Goal: Task Accomplishment & Management: Manage account settings

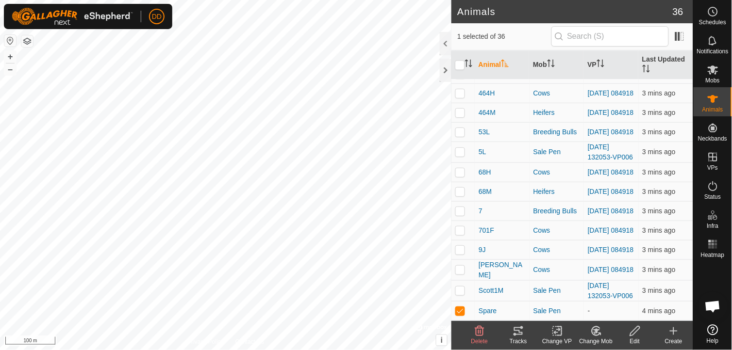
scroll to position [510, 0]
click at [636, 335] on icon at bounding box center [635, 332] width 12 height 12
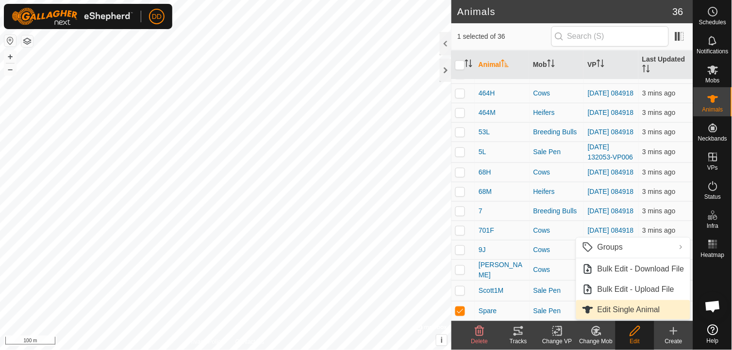
click at [627, 312] on link "Edit Single Animal" at bounding box center [633, 309] width 114 height 19
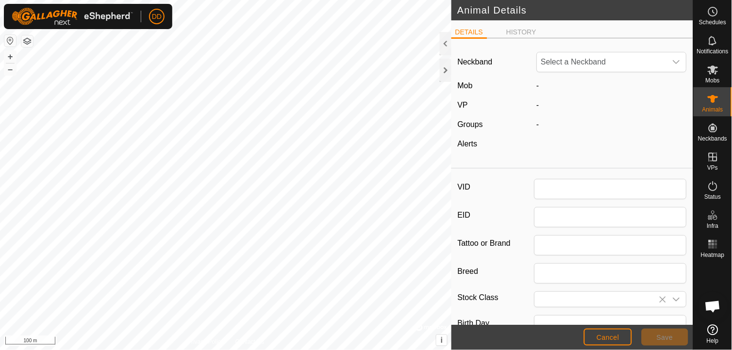
type input "Spare"
type input "Hays Converter"
type input "Cow"
type input "0"
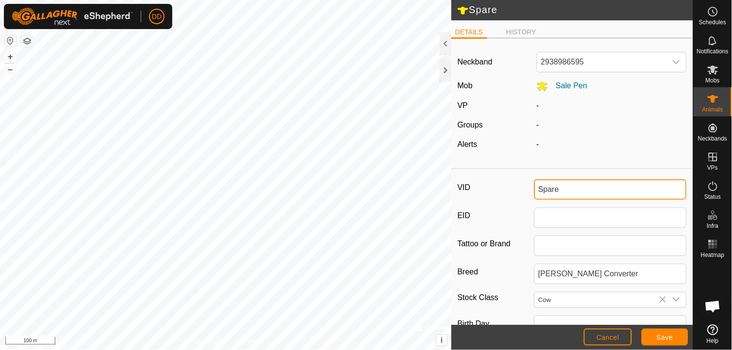
click at [561, 186] on input "Spare" at bounding box center [610, 190] width 153 height 20
type input "S"
type input "6M"
click at [504, 201] on div "VID 6M EID Tattoo or Brand Breed Hays Converter Stock Class Cow Birth Day Age -…" at bounding box center [572, 323] width 242 height 300
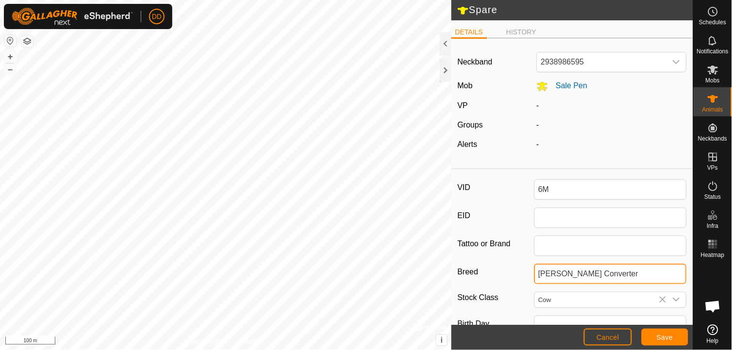
click at [607, 275] on input "Hays Converter" at bounding box center [610, 274] width 153 height 20
type input "H"
type input "Hereford"
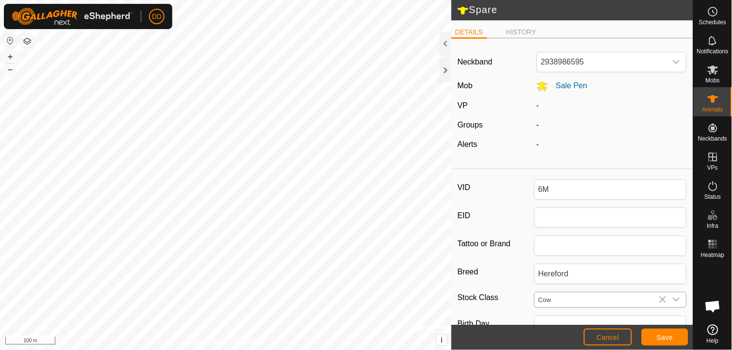
click at [673, 299] on icon "dropdown trigger" at bounding box center [676, 300] width 7 height 4
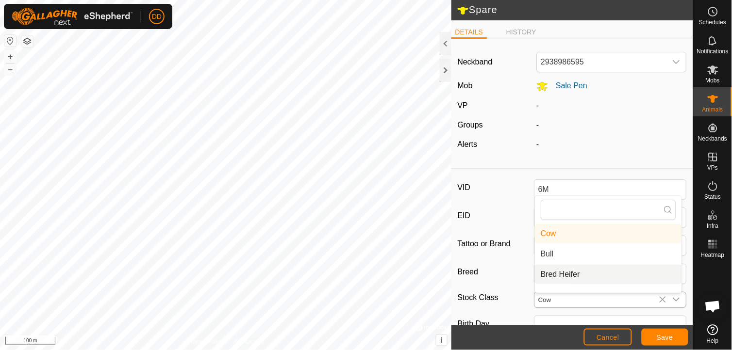
click at [578, 275] on li "Bred Heifer" at bounding box center [608, 274] width 147 height 19
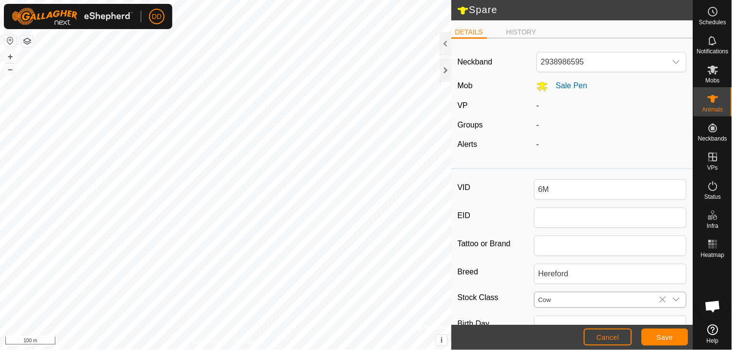
type input "Bred Heifer"
click at [660, 338] on span "Save" at bounding box center [665, 338] width 16 height 8
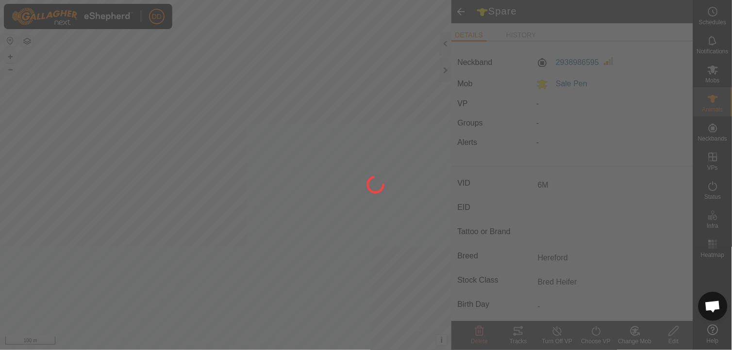
type input "Spare"
type input "-"
type input "Hays Converter"
type input "0 kg"
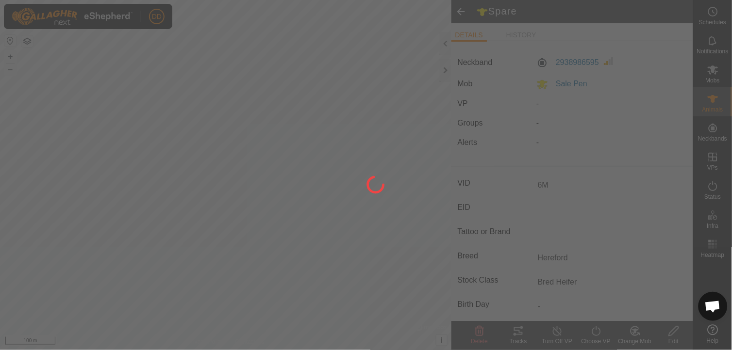
type input "-"
type input "Cow"
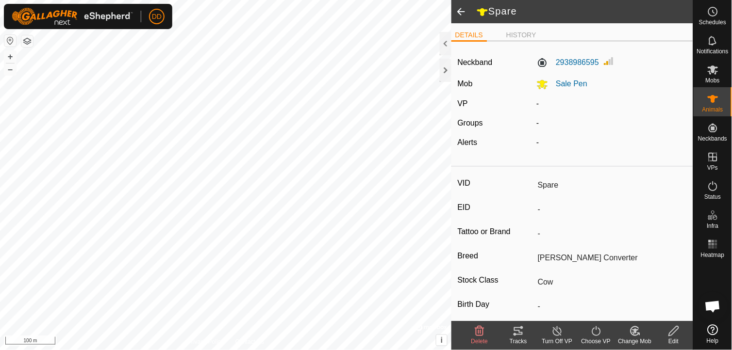
click at [461, 13] on span at bounding box center [460, 11] width 19 height 23
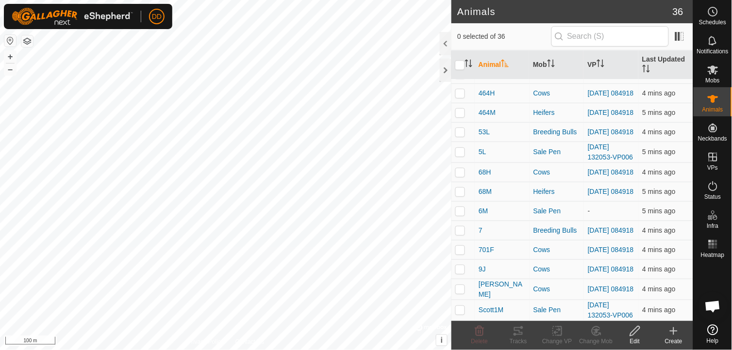
scroll to position [510, 0]
click at [485, 206] on span "6M" at bounding box center [482, 211] width 9 height 10
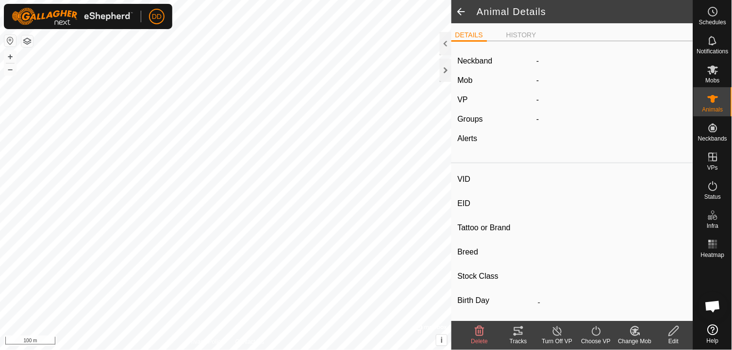
type input "6M"
type input "-"
type input "Hereford"
type input "Bred Heifer"
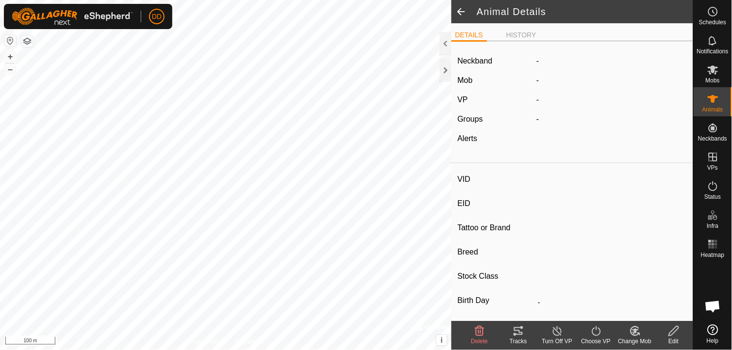
type input "0 kg"
type input "-"
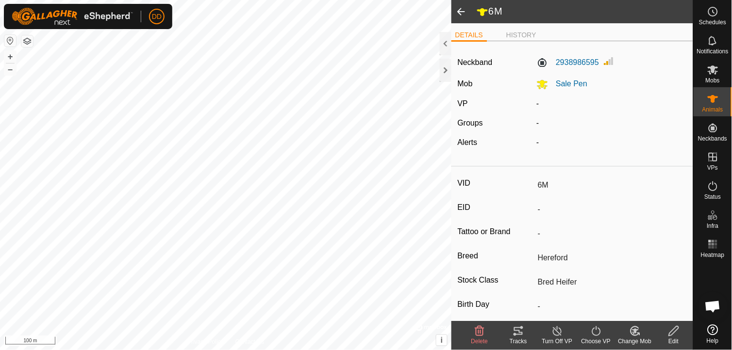
click at [598, 334] on icon at bounding box center [596, 332] width 12 height 12
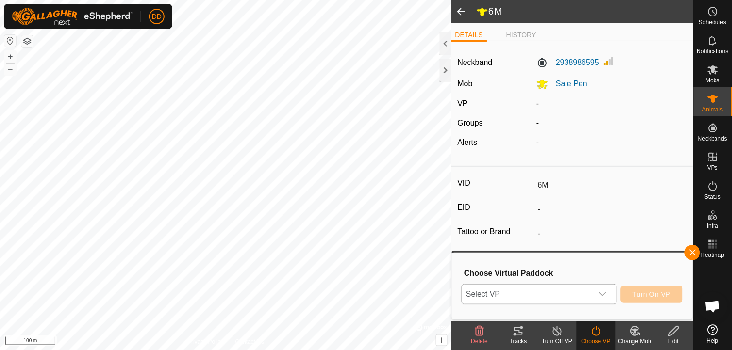
click at [606, 294] on icon "dropdown trigger" at bounding box center [602, 295] width 7 height 4
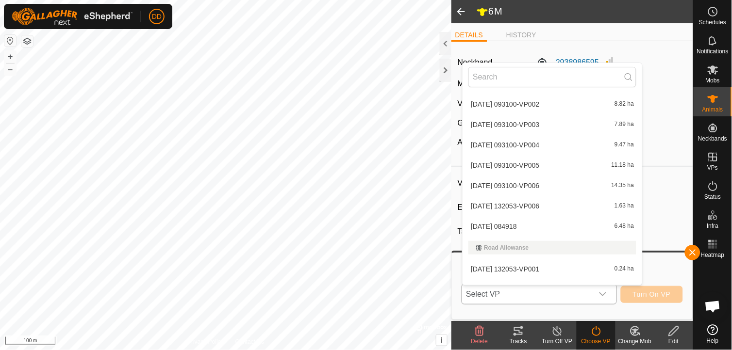
scroll to position [1260, 0]
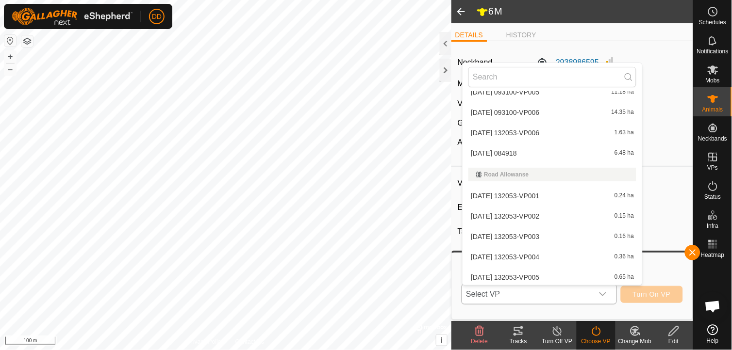
click at [502, 129] on li "2025-09-29 132053-VP006 1.63 ha" at bounding box center [552, 132] width 180 height 19
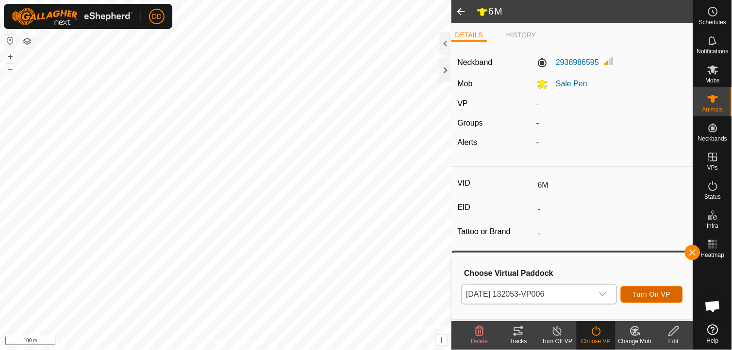
click at [651, 294] on span "Turn On VP" at bounding box center [652, 295] width 38 height 8
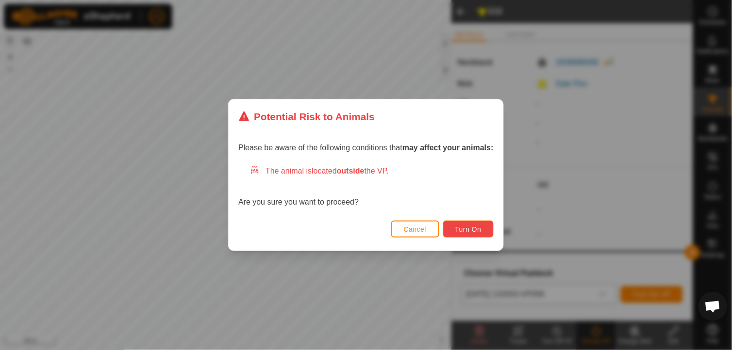
click at [476, 231] on span "Turn On" at bounding box center [468, 230] width 26 height 8
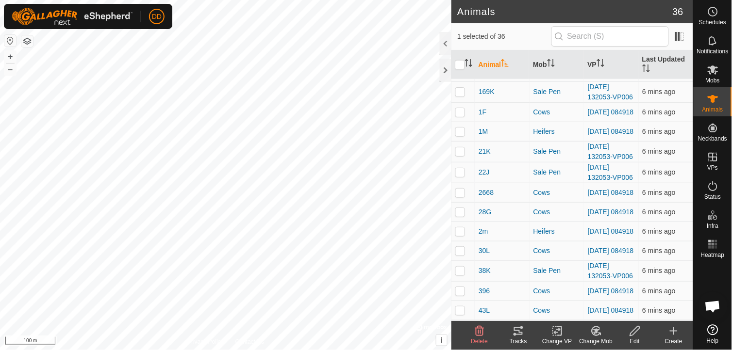
scroll to position [236, 0]
click at [446, 73] on div at bounding box center [446, 70] width 12 height 23
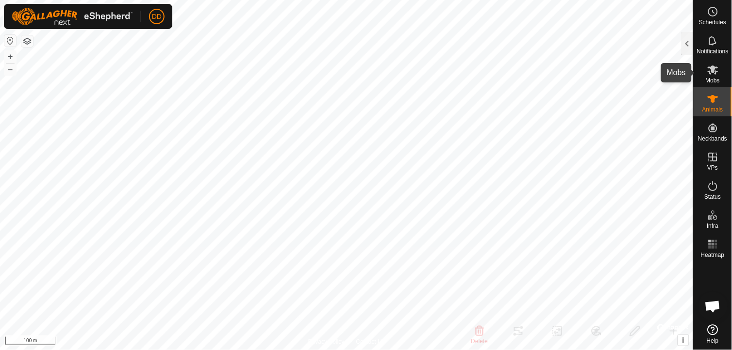
click at [718, 71] on icon at bounding box center [713, 70] width 12 height 12
click at [685, 41] on div at bounding box center [687, 43] width 12 height 23
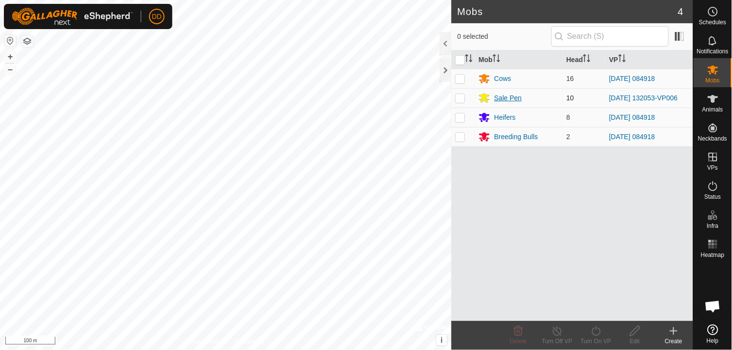
click at [500, 99] on div "Sale Pen" at bounding box center [508, 98] width 28 height 10
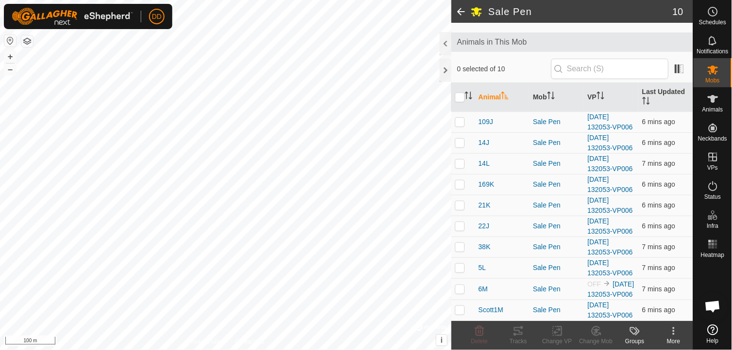
scroll to position [54, 0]
click at [446, 68] on div at bounding box center [446, 70] width 12 height 23
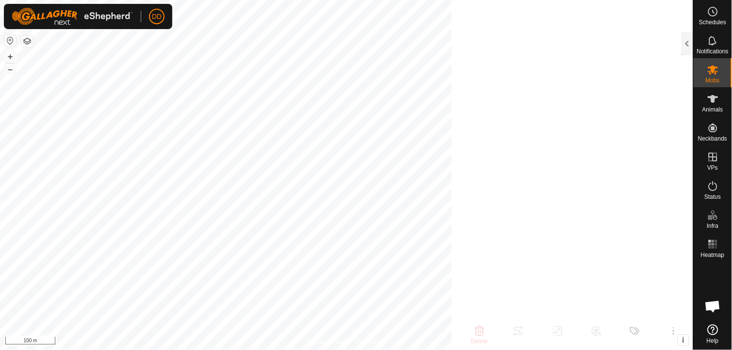
scroll to position [66, 0]
click at [709, 102] on icon at bounding box center [713, 99] width 12 height 12
click at [686, 44] on div at bounding box center [687, 43] width 12 height 23
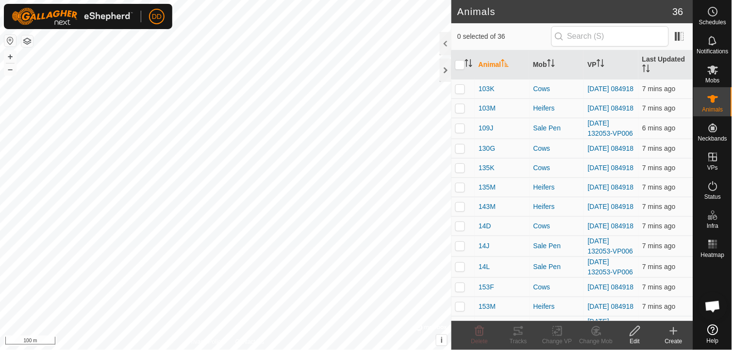
click at [675, 327] on icon at bounding box center [674, 332] width 12 height 12
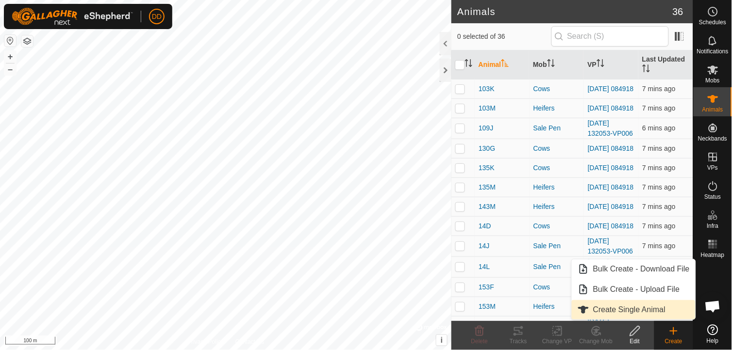
click at [629, 313] on link "Create Single Animal" at bounding box center [634, 309] width 124 height 19
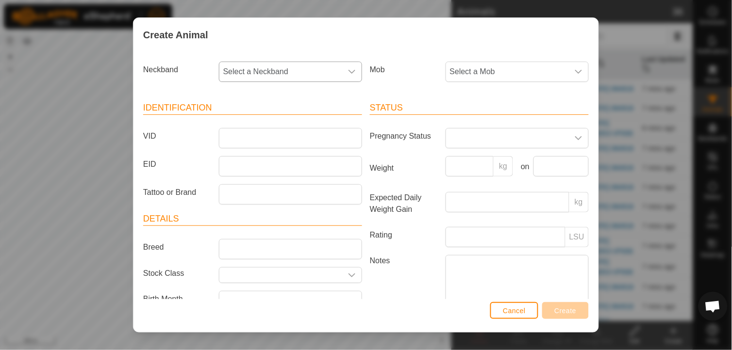
click at [352, 74] on div "dropdown trigger" at bounding box center [351, 71] width 19 height 19
click at [259, 185] on li "3762267748" at bounding box center [290, 184] width 140 height 19
click at [263, 141] on input "VID" at bounding box center [290, 138] width 143 height 20
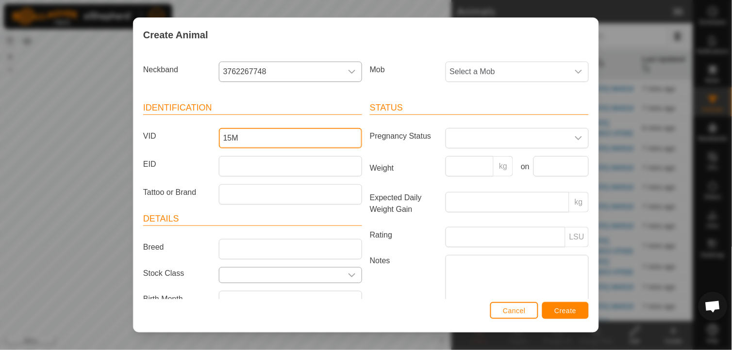
type input "15M"
click at [348, 275] on icon "dropdown trigger" at bounding box center [352, 276] width 8 height 8
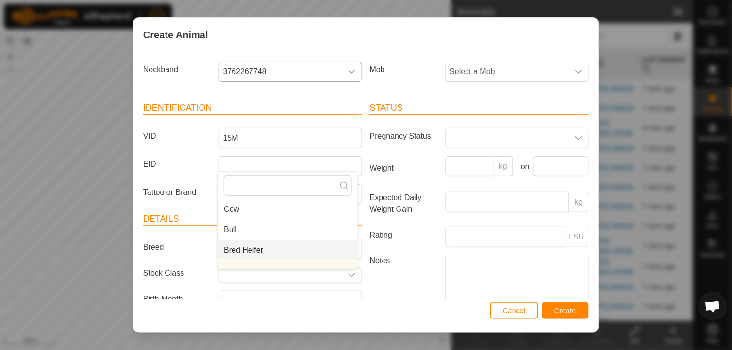
click at [253, 250] on span "Bred Heifer" at bounding box center [243, 251] width 39 height 12
type input "Bred Heifer"
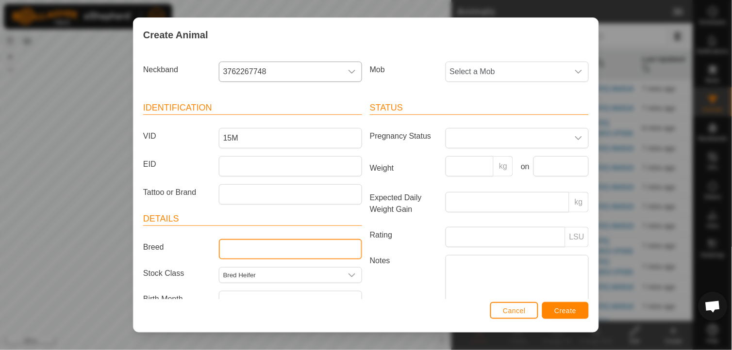
click at [226, 250] on input "Breed" at bounding box center [290, 249] width 143 height 20
type input "Hereford"
click at [575, 71] on icon "dropdown trigger" at bounding box center [579, 72] width 8 height 8
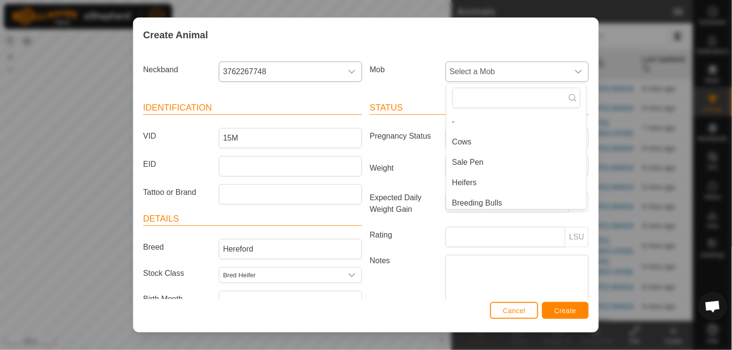
click at [471, 162] on li "Sale Pen" at bounding box center [516, 162] width 140 height 19
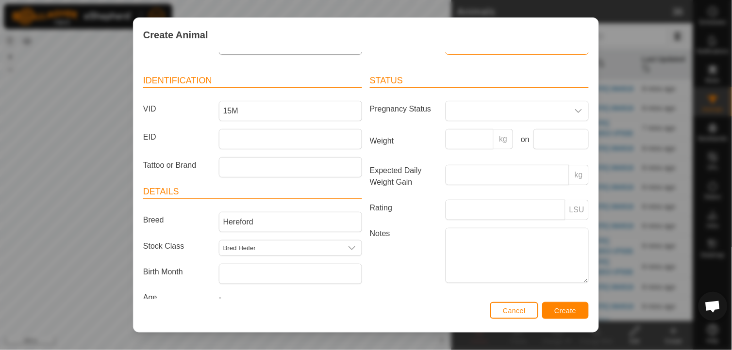
scroll to position [48, 0]
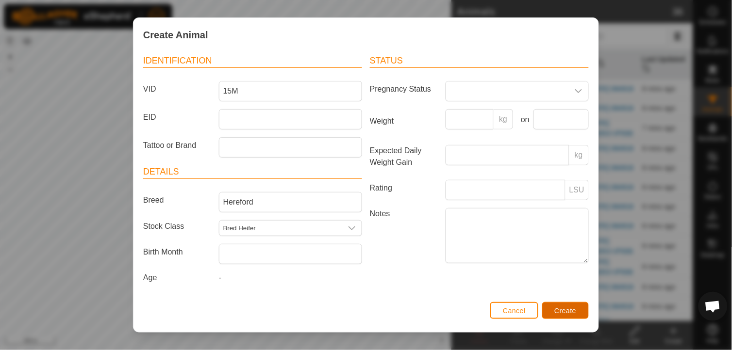
click at [563, 307] on span "Create" at bounding box center [566, 311] width 22 height 8
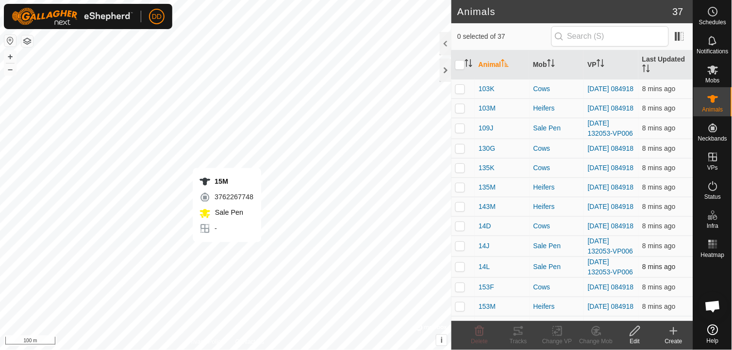
checkbox input "true"
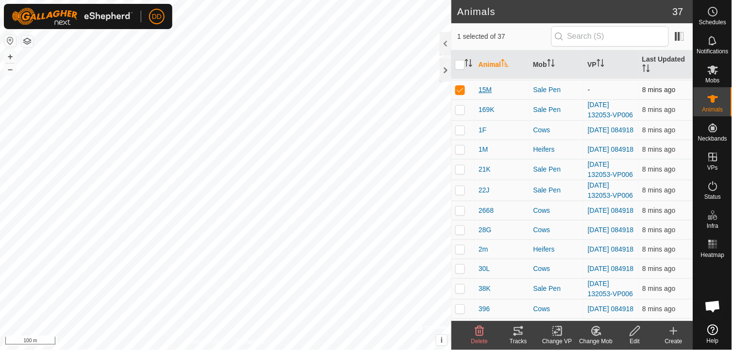
click at [485, 95] on span "15M" at bounding box center [484, 90] width 13 height 10
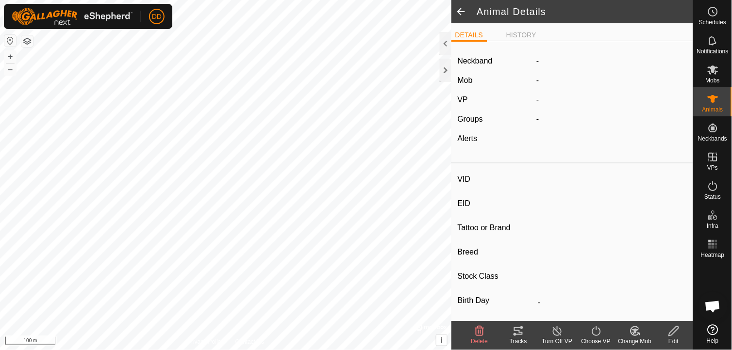
type input "15M"
type input "-"
type input "Hereford"
type input "Bred Heifer"
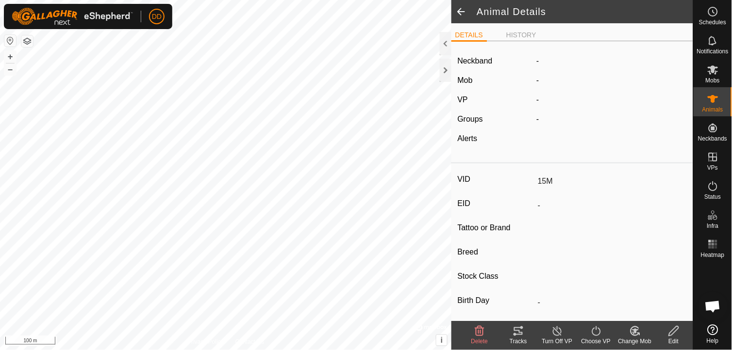
type input "0 kg"
type input "-"
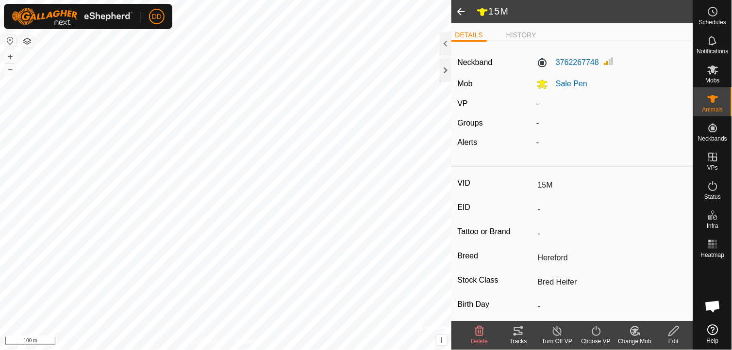
click at [596, 332] on icon at bounding box center [596, 332] width 12 height 12
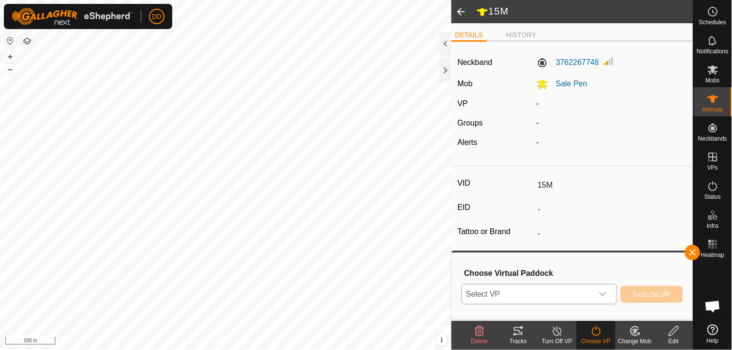
click at [605, 292] on icon "dropdown trigger" at bounding box center [603, 295] width 8 height 8
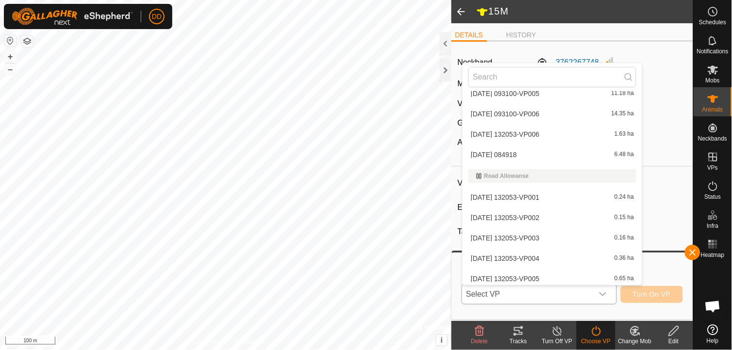
scroll to position [1260, 0]
click at [520, 128] on li "2025-09-29 132053-VP006 1.63 ha" at bounding box center [552, 132] width 180 height 19
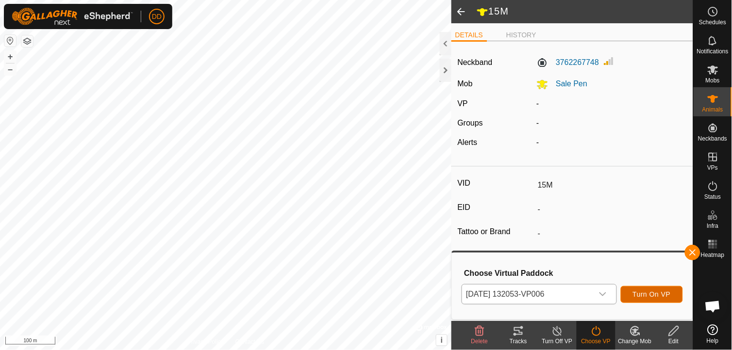
click at [646, 292] on span "Turn On VP" at bounding box center [652, 295] width 38 height 8
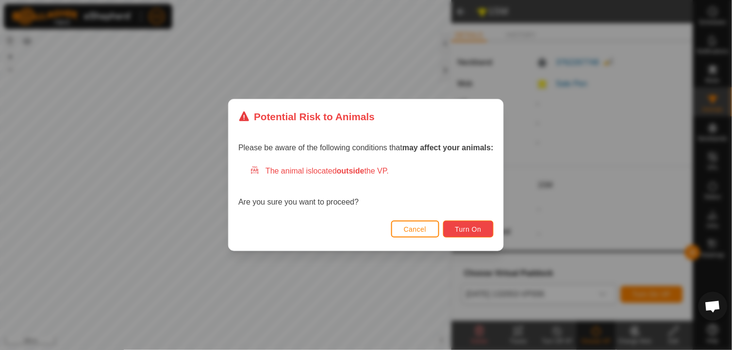
click at [482, 231] on button "Turn On" at bounding box center [468, 229] width 50 height 17
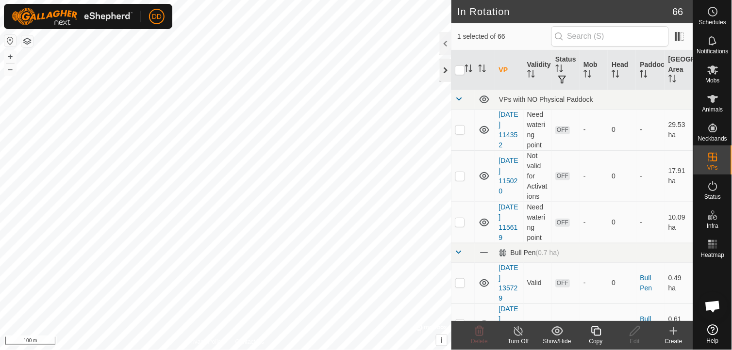
click at [447, 70] on div at bounding box center [446, 70] width 12 height 23
